Goal: Find specific page/section: Find specific page/section

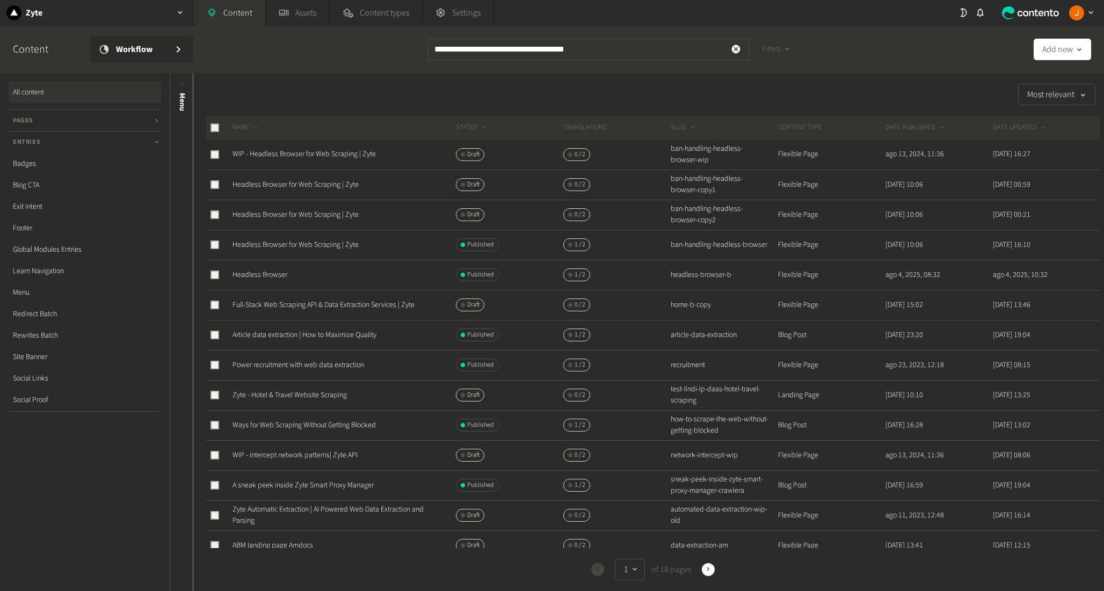
click at [783, 62] on div "Filters" at bounding box center [777, 54] width 46 height 30
click at [783, 52] on div "button" at bounding box center [787, 50] width 13 height 10
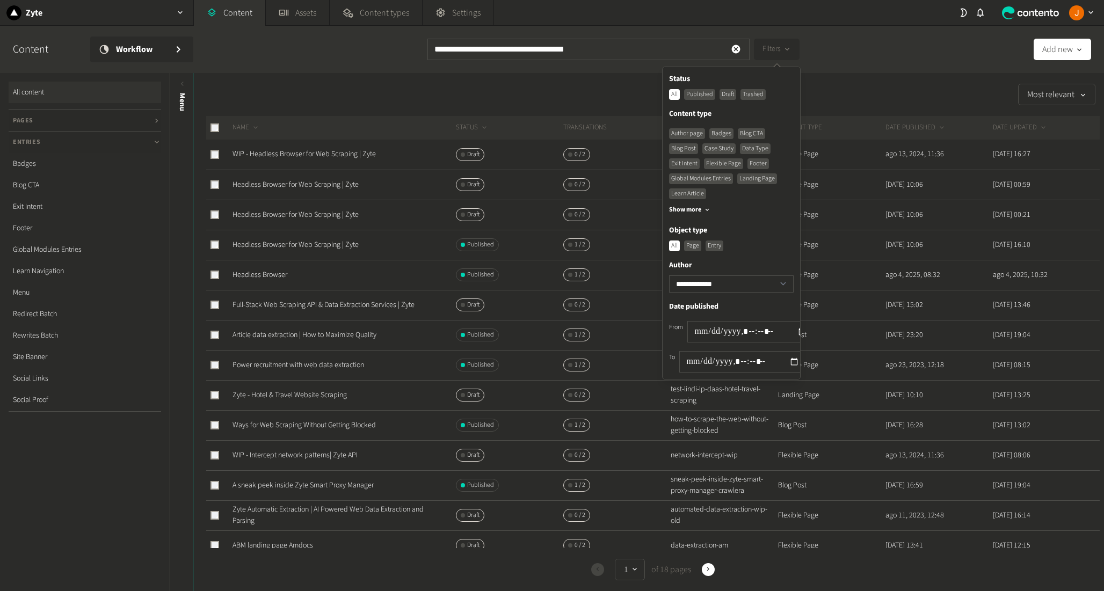
click at [705, 97] on div "Published" at bounding box center [699, 94] width 31 height 11
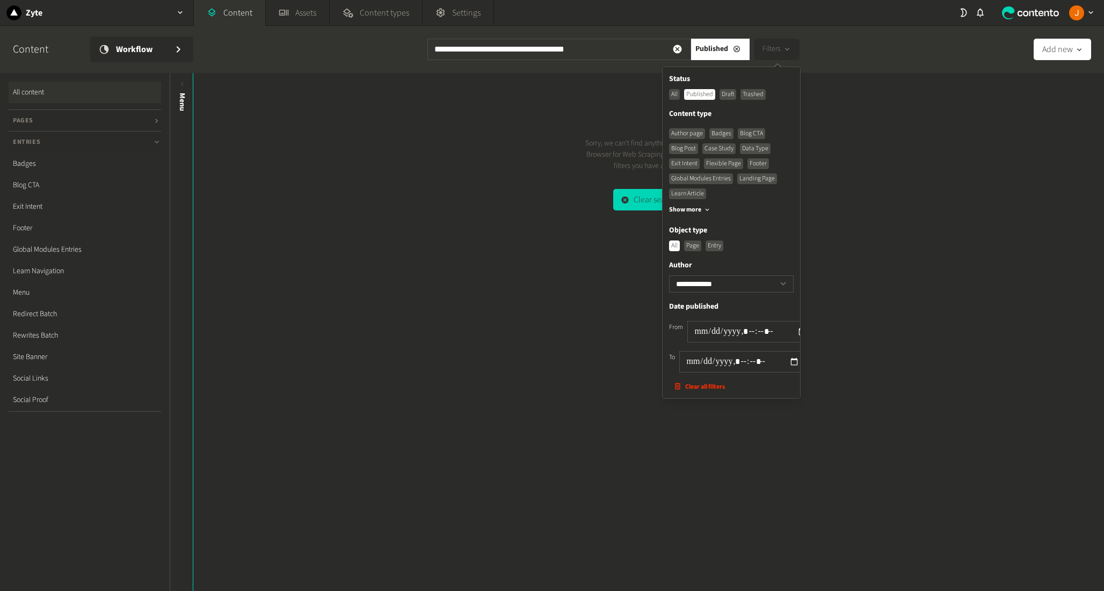
click at [589, 90] on div "Sorry, we can't find anything for "Headless Browser for Web Scraping | Zyte" wi…" at bounding box center [648, 332] width 911 height 518
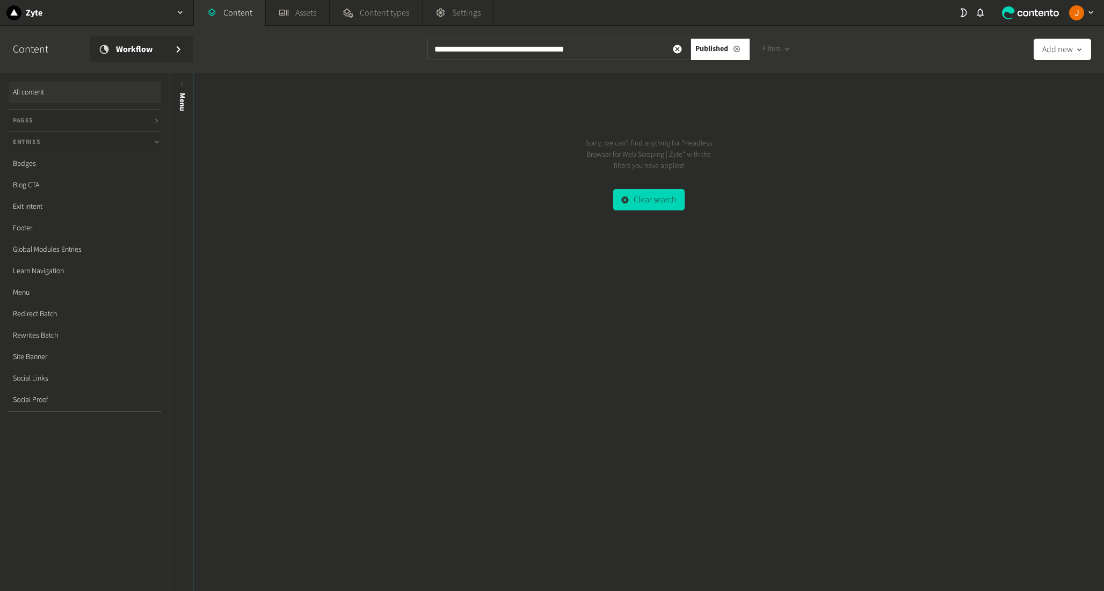
click at [737, 49] on icon at bounding box center [737, 49] width 9 height 8
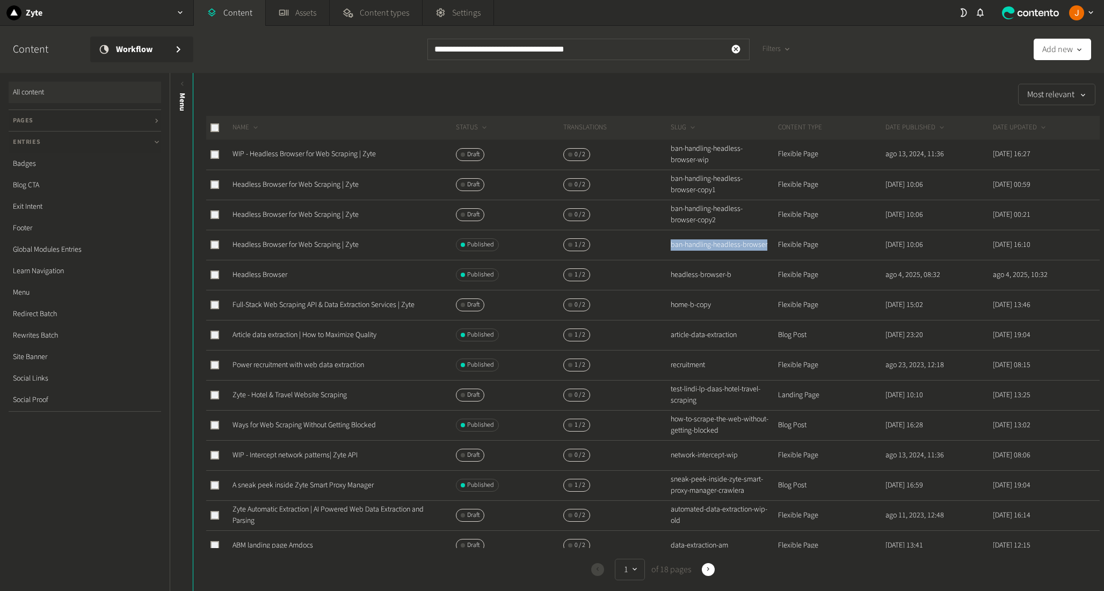
drag, startPoint x: 695, startPoint y: 252, endPoint x: 668, endPoint y: 243, distance: 28.4
click at [670, 242] on td "ban-handling-headless-browser" at bounding box center [723, 245] width 107 height 30
copy td "ban-handling-headless-browser"
click at [600, 54] on input "**********" at bounding box center [589, 49] width 322 height 21
drag, startPoint x: 581, startPoint y: 47, endPoint x: 420, endPoint y: 46, distance: 160.6
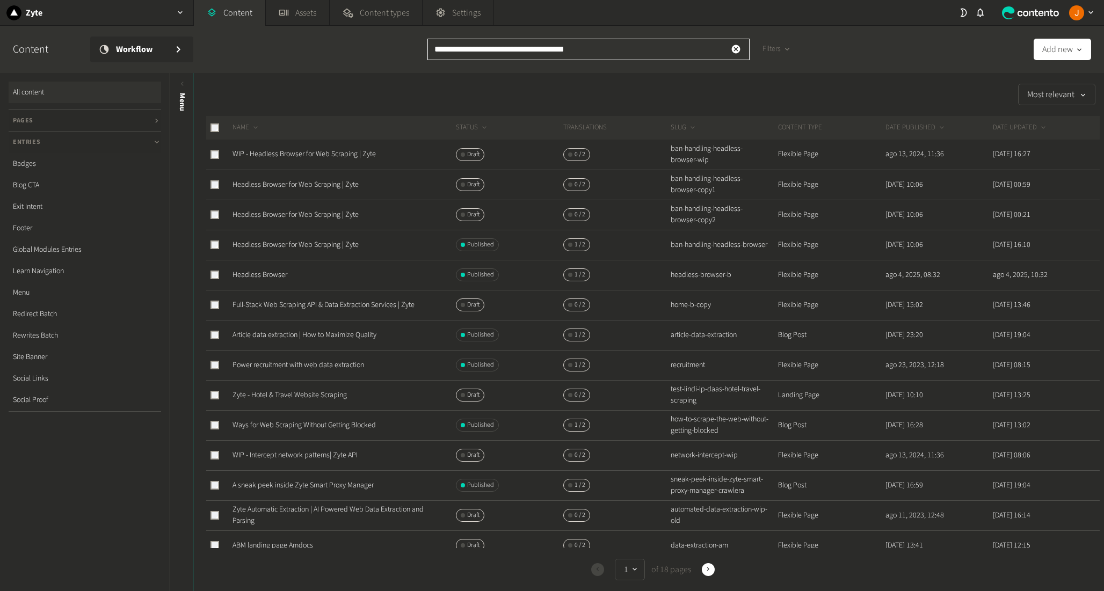
click at [420, 46] on div "**********" at bounding box center [552, 49] width 1104 height 47
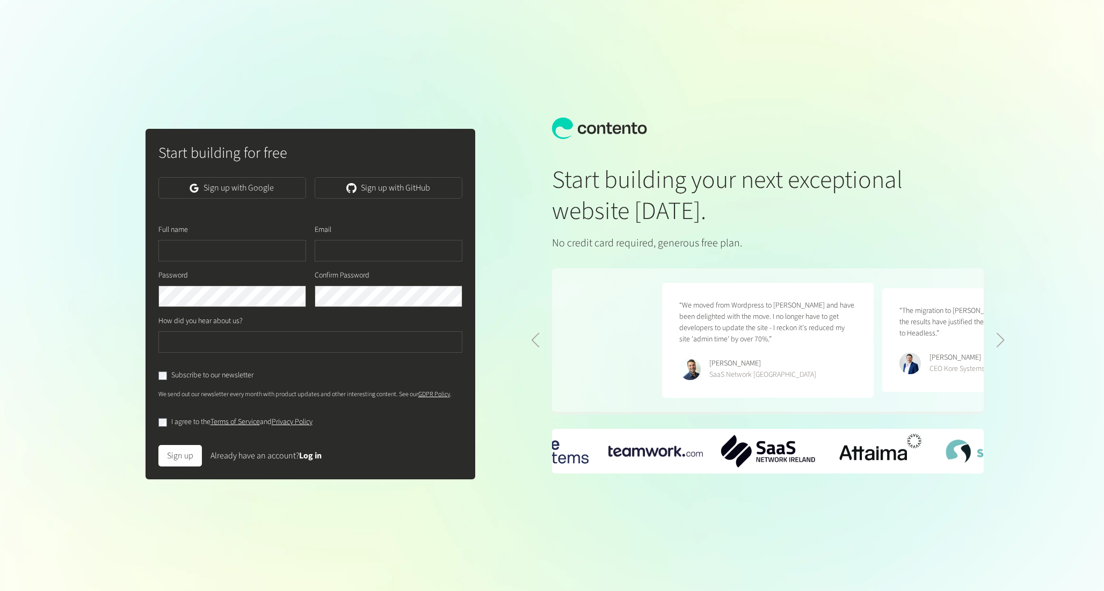
scroll to position [0, 440]
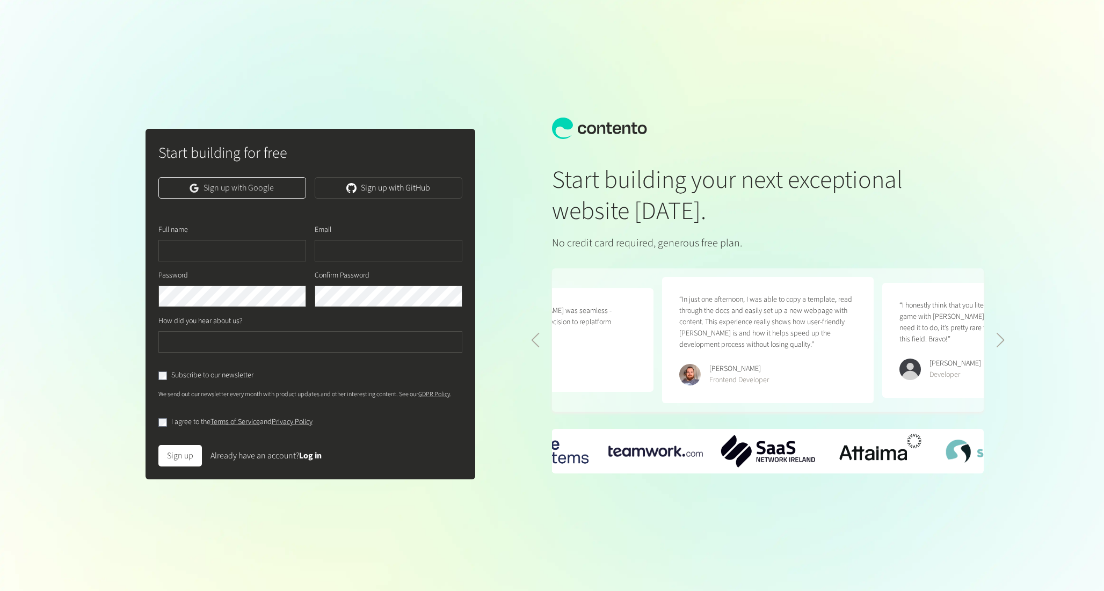
click at [263, 193] on link "Sign up with Google" at bounding box center [232, 187] width 148 height 21
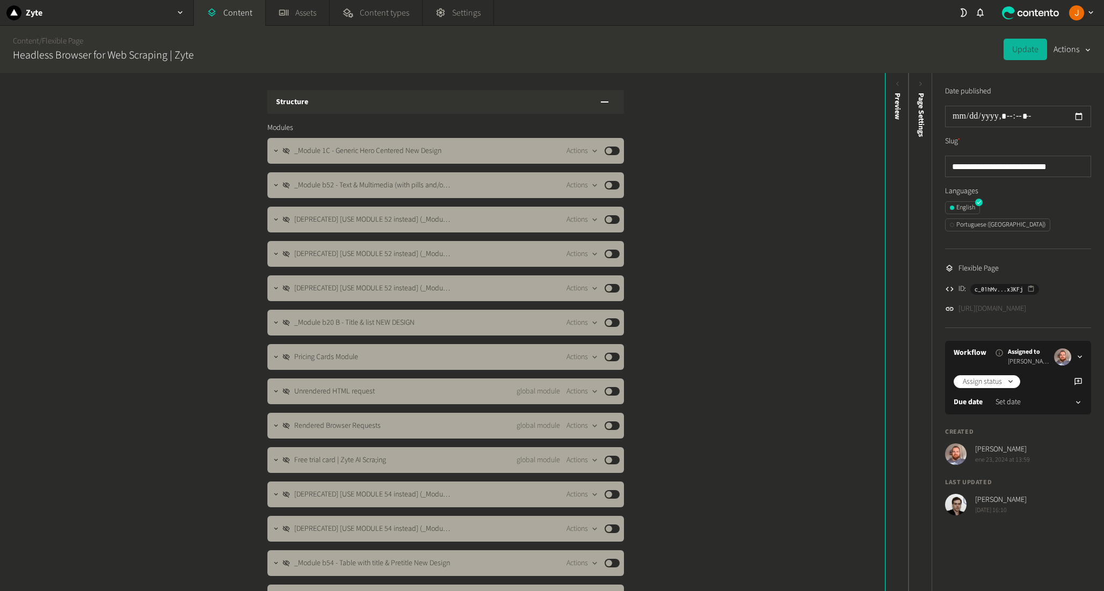
click at [1026, 303] on link "https://dev.zyte.com/ban-handling-headless-browser" at bounding box center [993, 308] width 68 height 11
click at [919, 134] on span "Page Settings" at bounding box center [921, 115] width 11 height 44
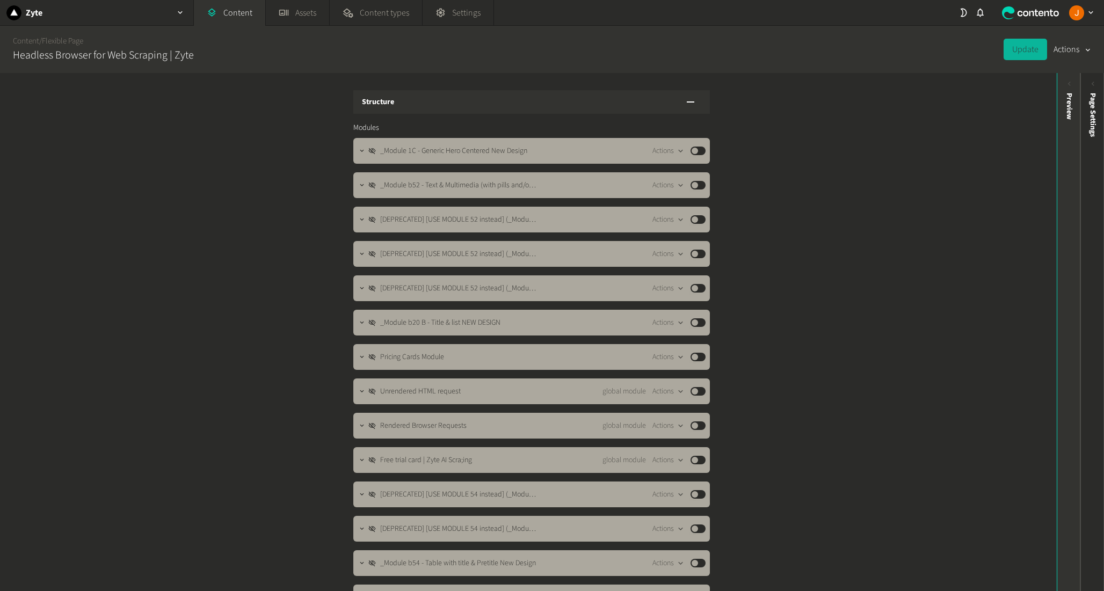
click at [1059, 131] on div "Preview" at bounding box center [1070, 175] width 24 height 193
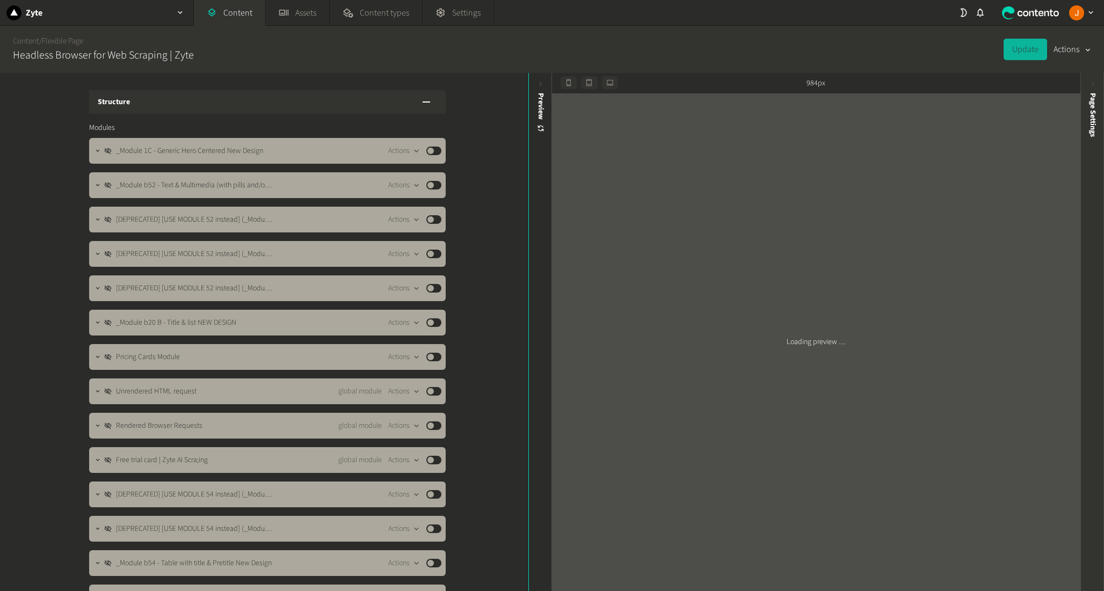
click at [1089, 126] on span "Page Settings" at bounding box center [1093, 115] width 11 height 44
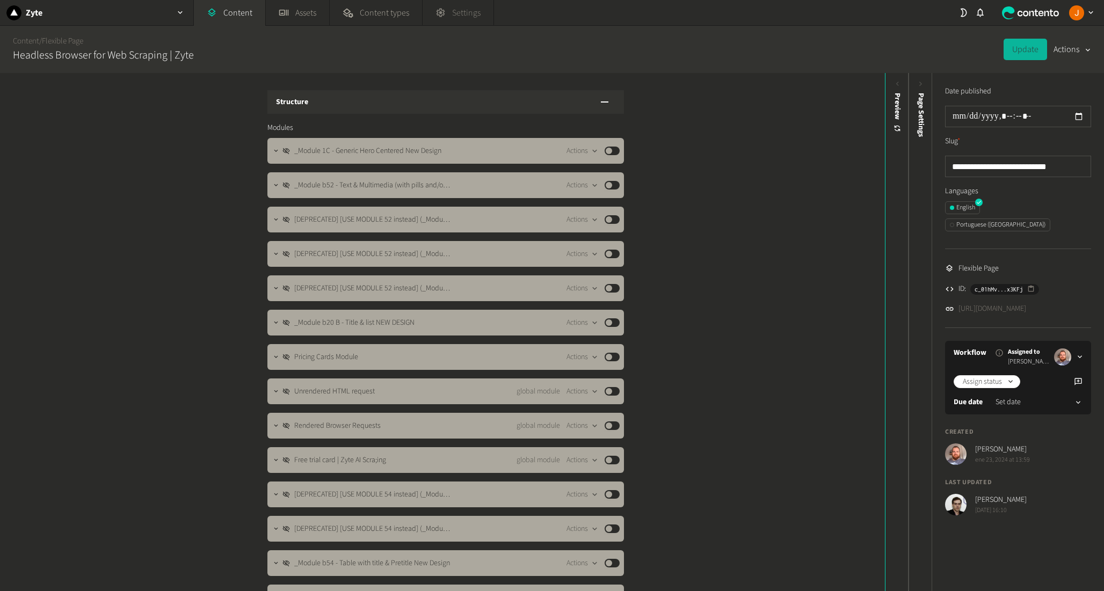
click at [481, 14] on span "Settings" at bounding box center [466, 12] width 28 height 13
click at [1066, 162] on input "**********" at bounding box center [1018, 166] width 146 height 21
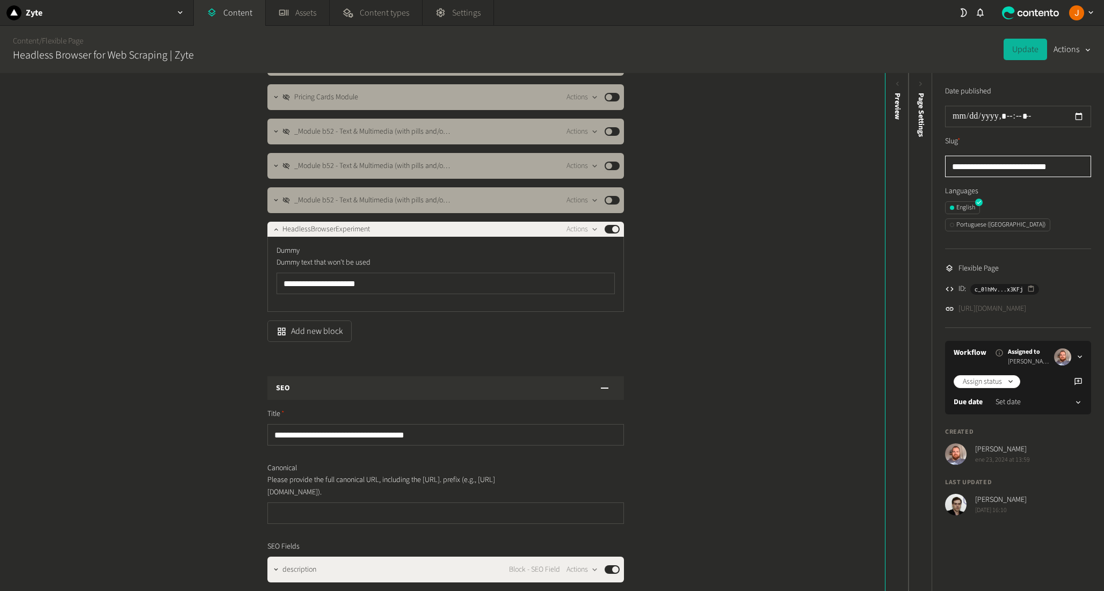
scroll to position [504, 0]
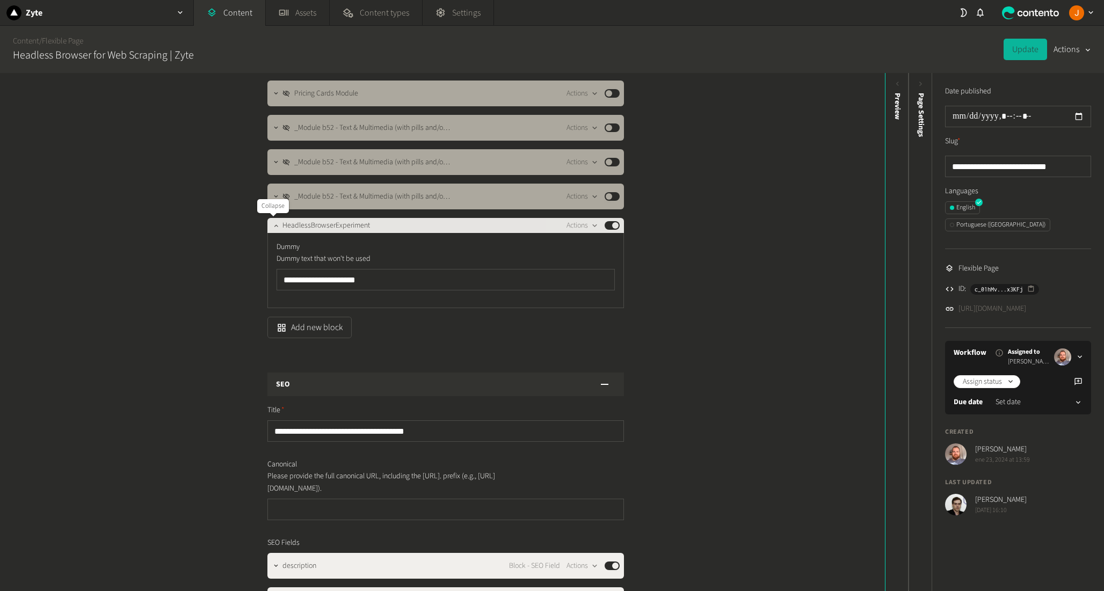
click at [272, 227] on icon "button" at bounding box center [276, 226] width 8 height 8
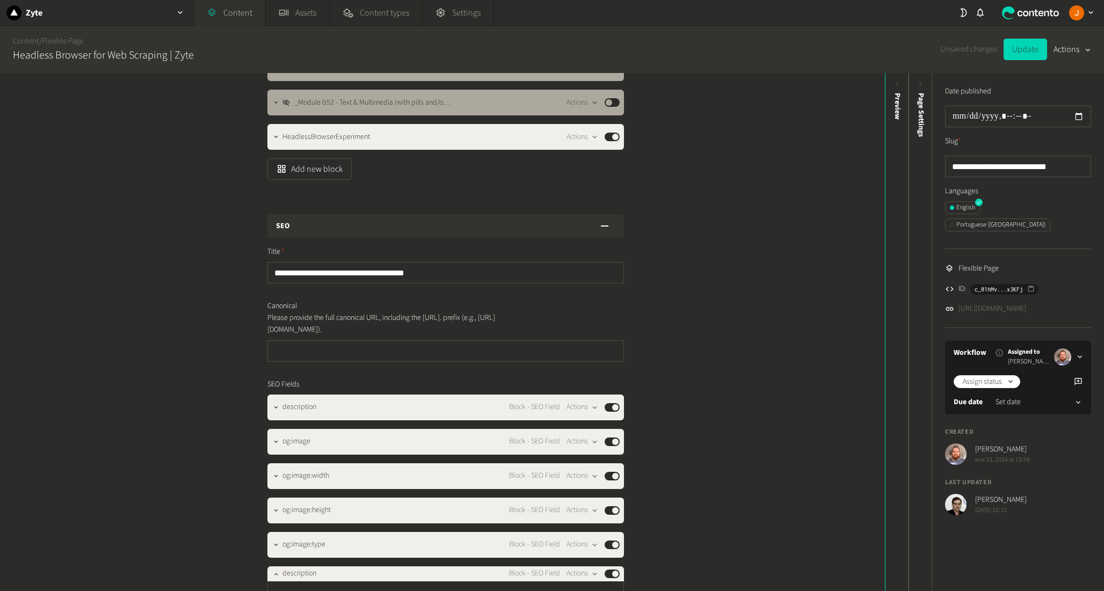
scroll to position [593, 0]
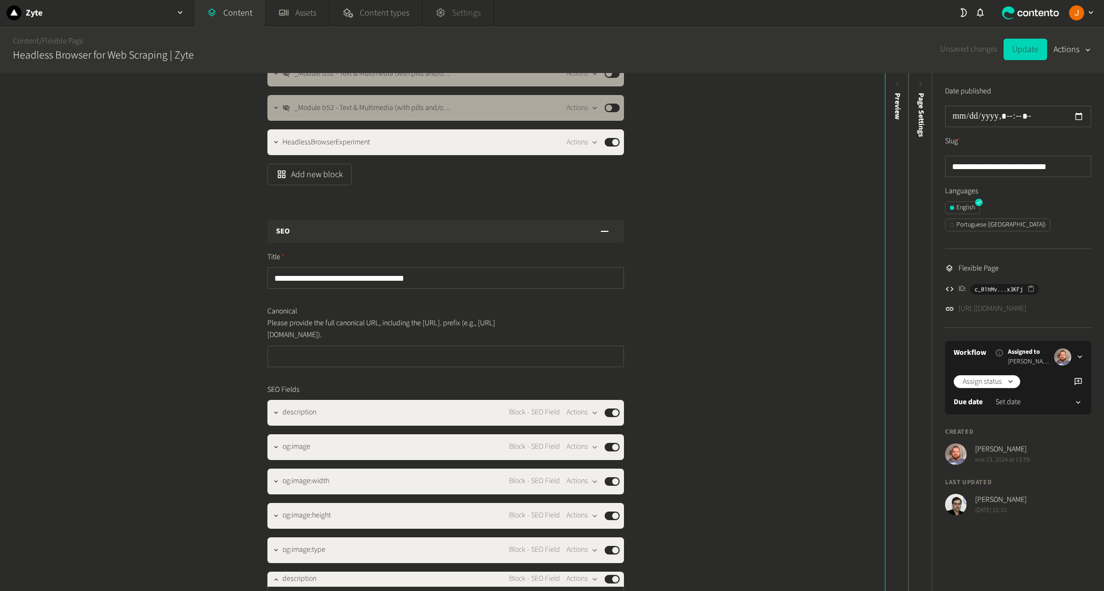
click at [468, 12] on span "Settings" at bounding box center [466, 12] width 28 height 13
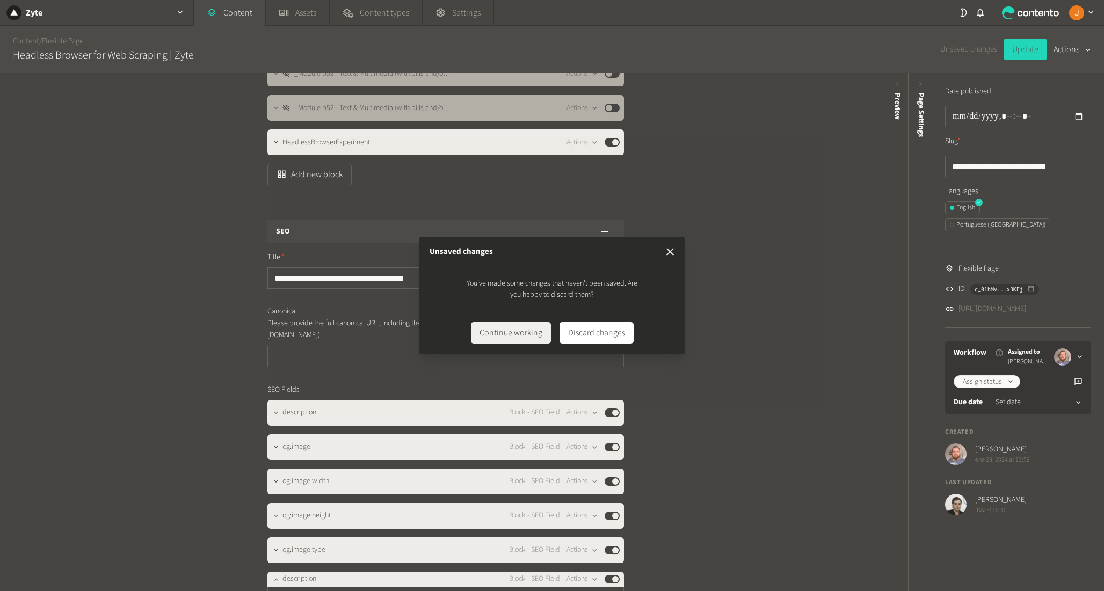
click at [662, 245] on button "button" at bounding box center [670, 251] width 21 height 21
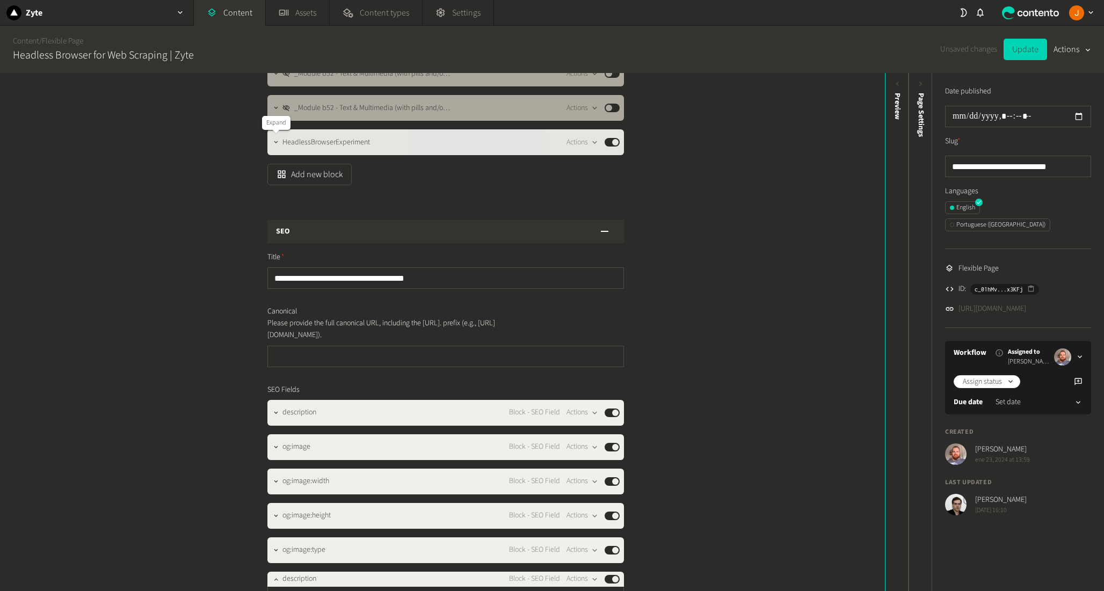
click at [278, 145] on icon "button" at bounding box center [276, 143] width 8 height 8
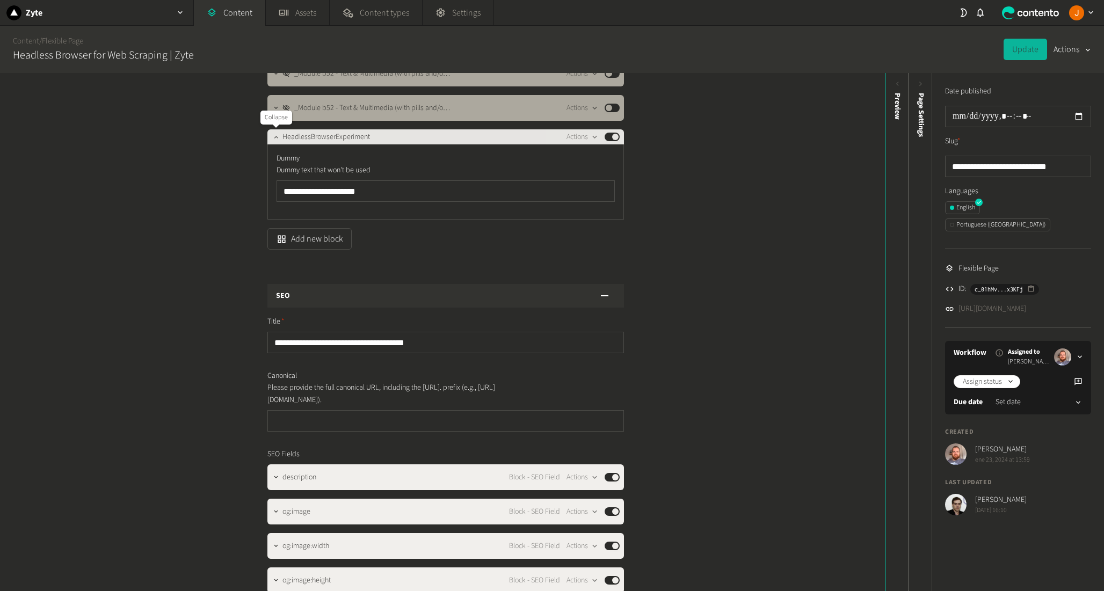
click at [272, 138] on button "button" at bounding box center [276, 135] width 13 height 13
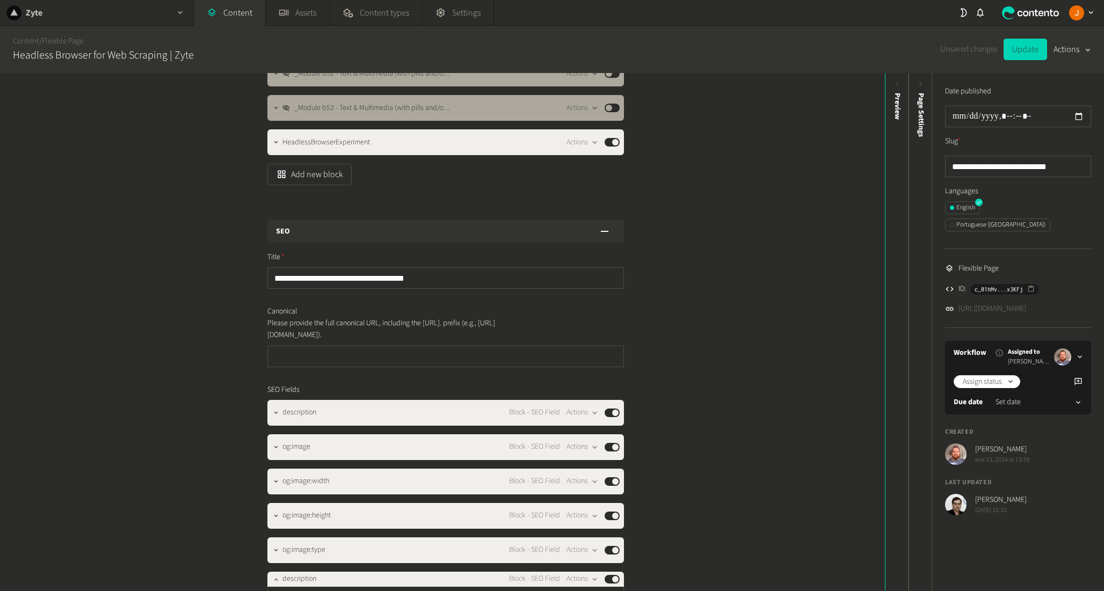
click at [33, 13] on h2 "Zyte" at bounding box center [34, 12] width 17 height 13
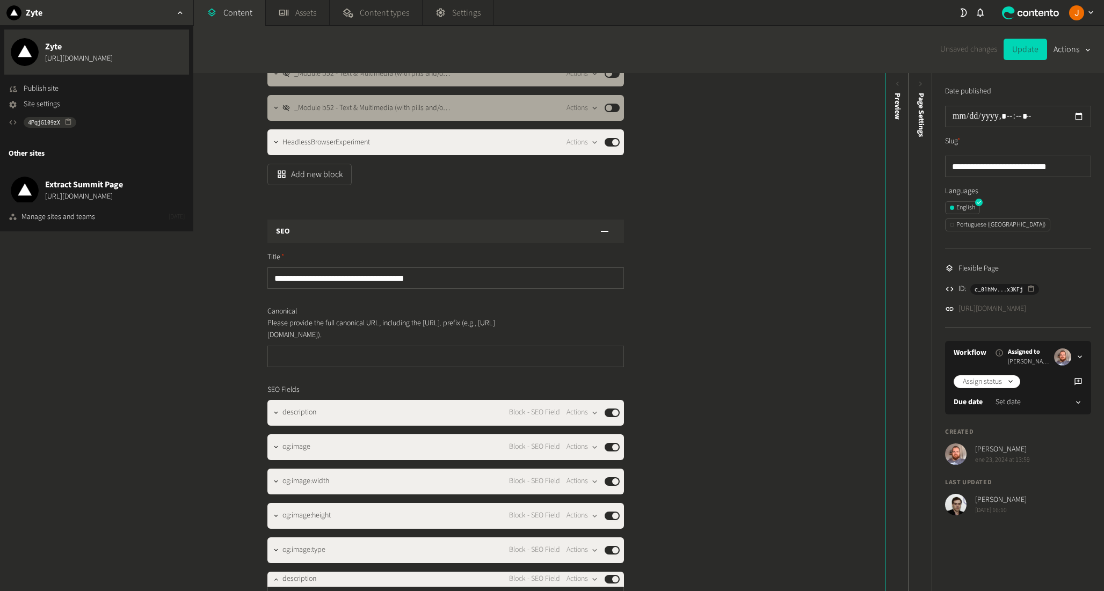
click at [187, 349] on div "Structure Modules _Module 1C - Generic Hero Centered New Design Actions Publish…" at bounding box center [442, 332] width 885 height 518
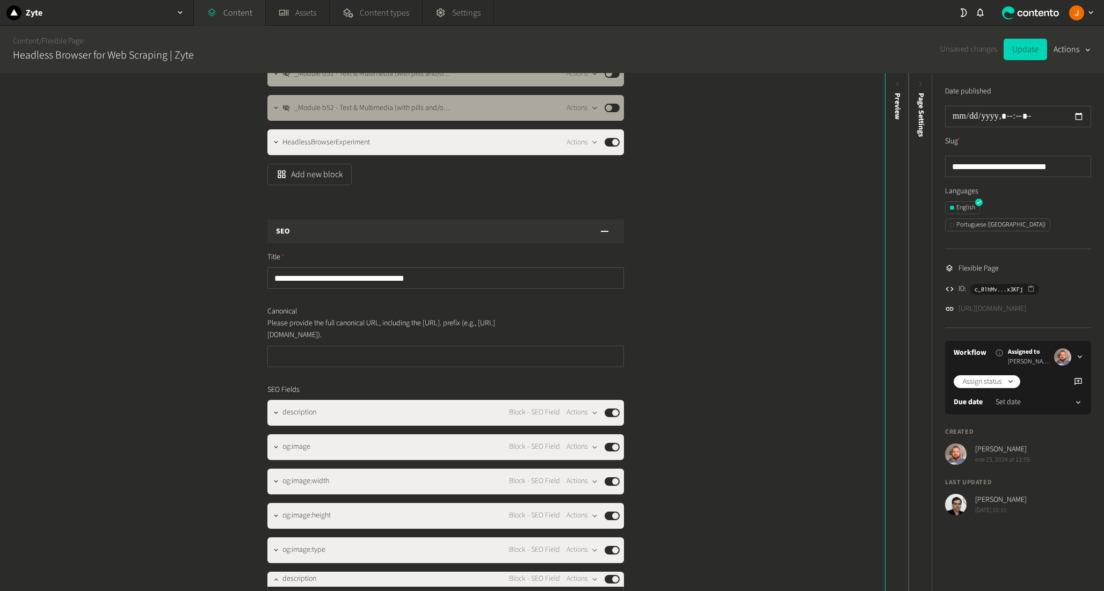
click at [226, 21] on link "Content" at bounding box center [229, 13] width 71 height 26
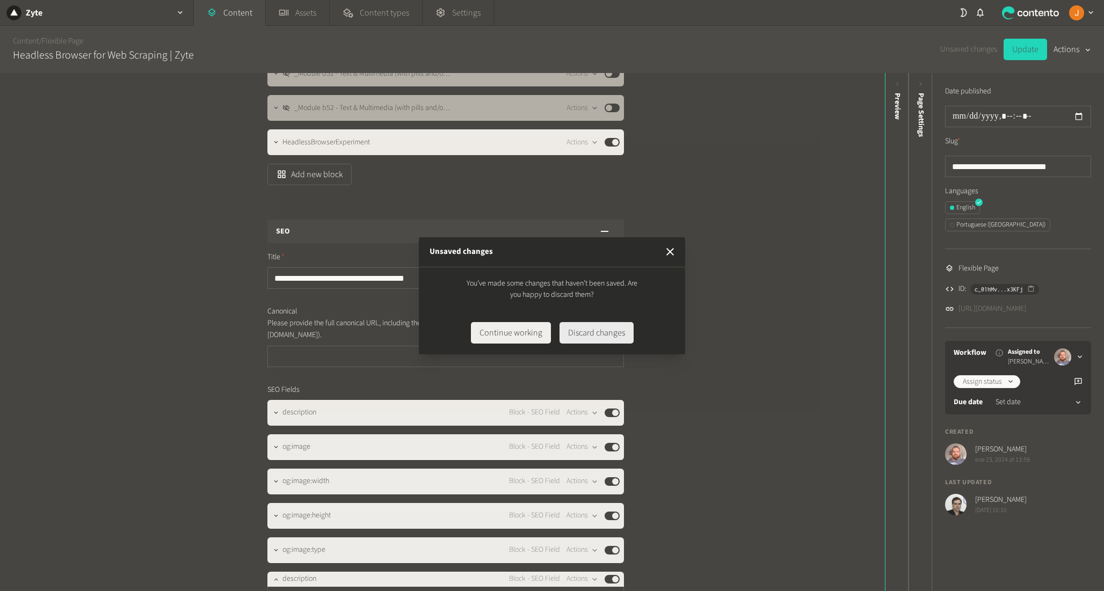
click at [622, 331] on button "Discard changes" at bounding box center [597, 332] width 74 height 21
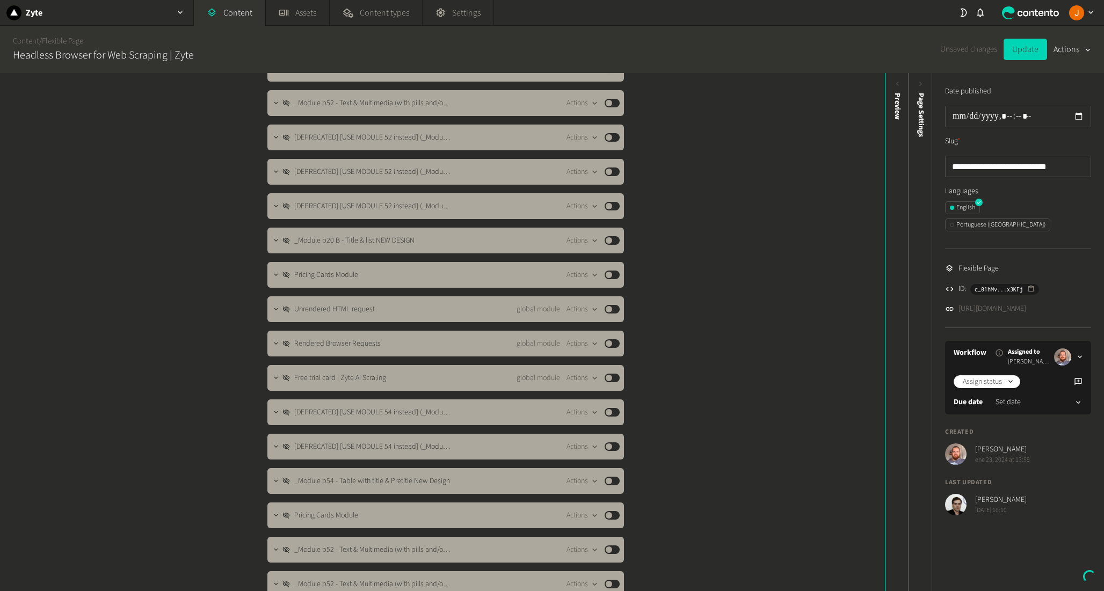
scroll to position [0, 0]
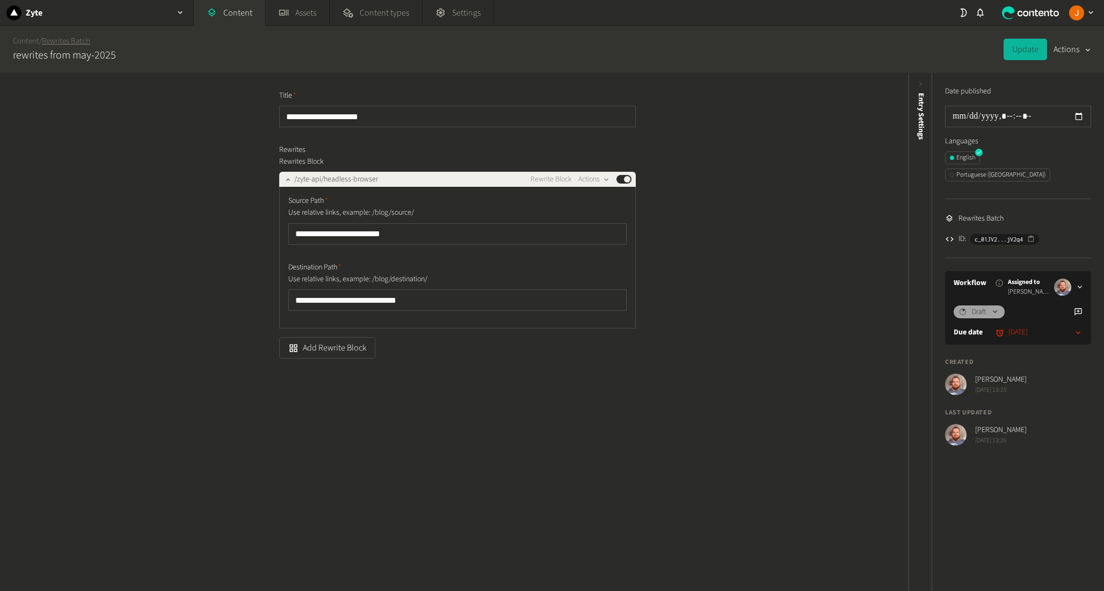
click at [69, 37] on link "Rewrites Batch" at bounding box center [66, 40] width 48 height 11
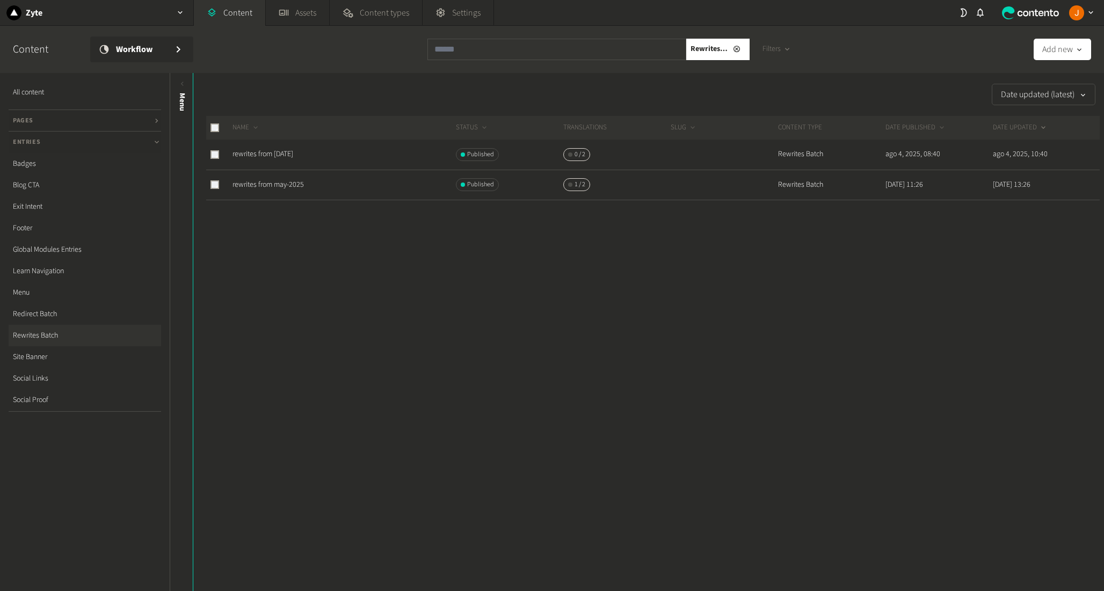
click at [41, 335] on link "Rewrites Batch" at bounding box center [85, 335] width 153 height 21
click at [281, 185] on link "rewrites from may-2025" at bounding box center [268, 184] width 71 height 11
click at [271, 150] on link "rewrites from August 2025" at bounding box center [263, 154] width 61 height 11
click at [374, 242] on div at bounding box center [653, 234] width 894 height 69
click at [233, 6] on link "Content" at bounding box center [229, 13] width 71 height 26
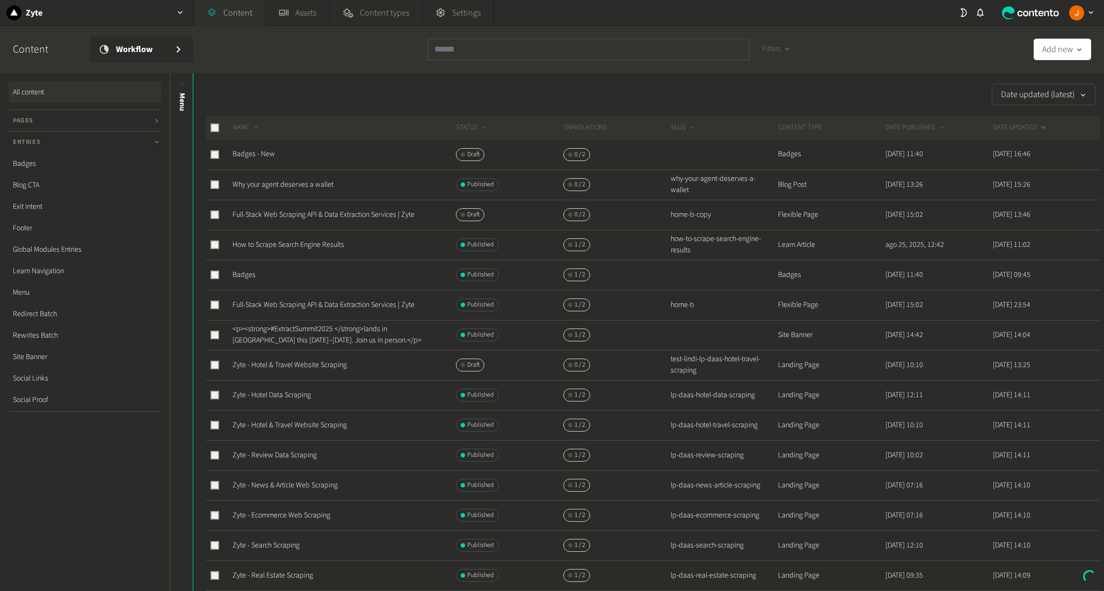
click at [230, 15] on link "Content" at bounding box center [229, 13] width 71 height 26
